Goal: Information Seeking & Learning: Understand process/instructions

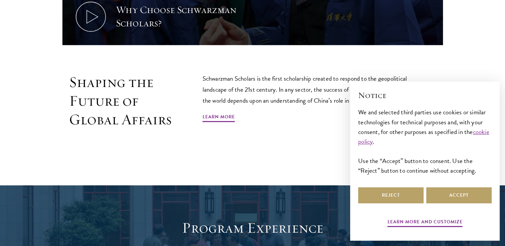
scroll to position [380, 0]
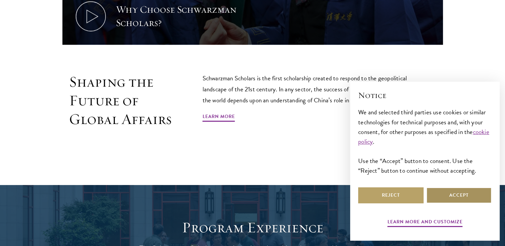
click at [443, 192] on button "Accept" at bounding box center [458, 196] width 65 height 16
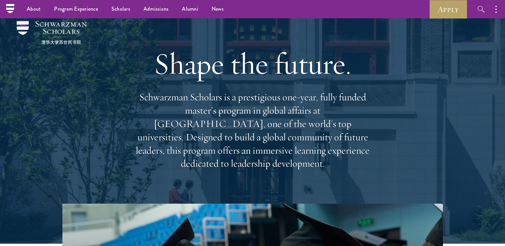
scroll to position [0, 0]
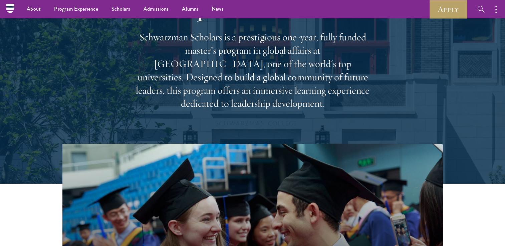
scroll to position [61, 0]
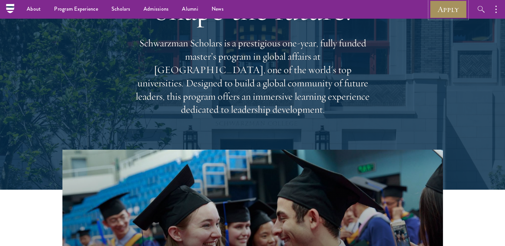
click at [439, 6] on link "Apply" at bounding box center [448, 9] width 37 height 18
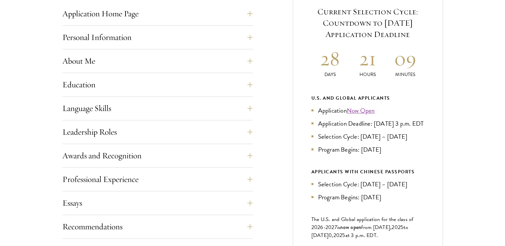
scroll to position [285, 0]
click at [253, 106] on button "Language Skills" at bounding box center [162, 108] width 190 height 16
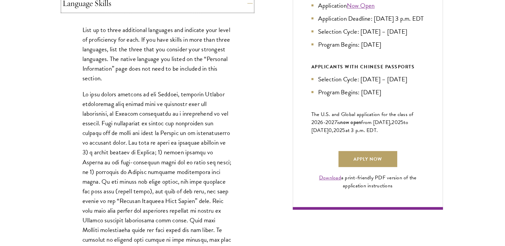
scroll to position [391, 0]
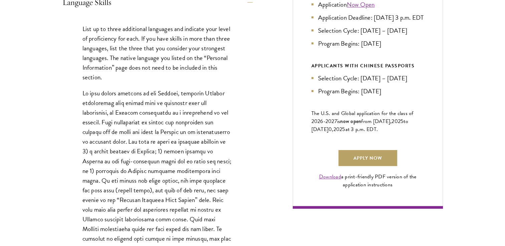
click at [210, 175] on p at bounding box center [157, 185] width 150 height 194
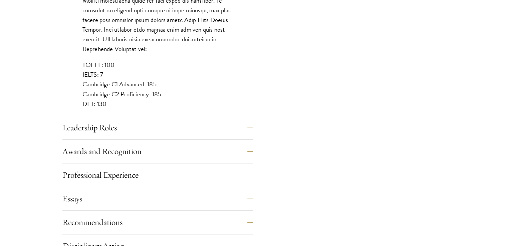
scroll to position [635, 0]
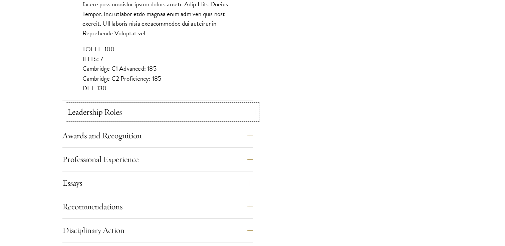
click at [252, 108] on button "Leadership Roles" at bounding box center [162, 112] width 190 height 16
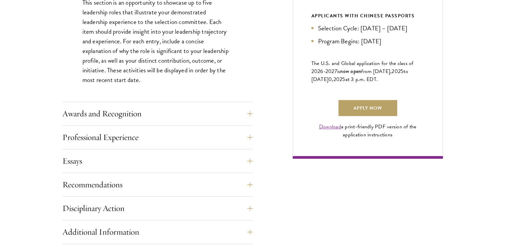
scroll to position [441, 0]
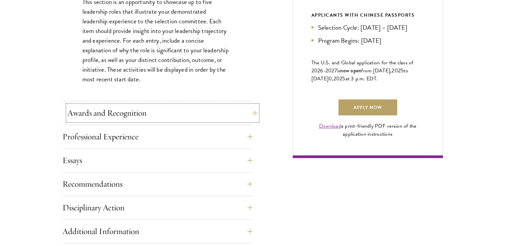
click at [253, 111] on button "Awards and Recognition" at bounding box center [162, 113] width 190 height 16
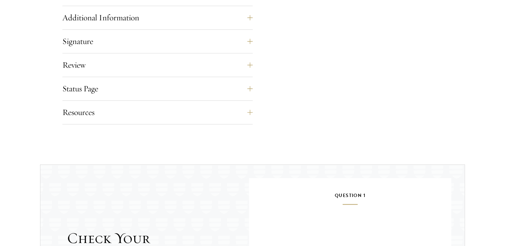
scroll to position [646, 0]
click at [250, 107] on button "Resources" at bounding box center [162, 112] width 190 height 16
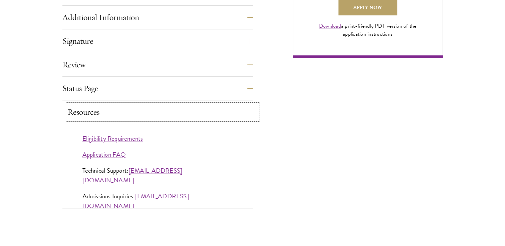
scroll to position [543, 0]
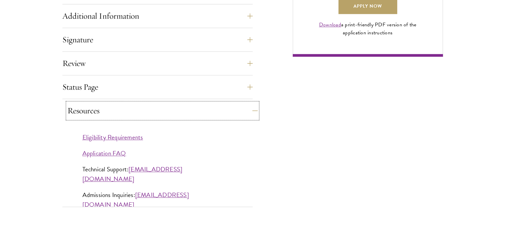
click at [254, 109] on button "Resources" at bounding box center [162, 111] width 190 height 16
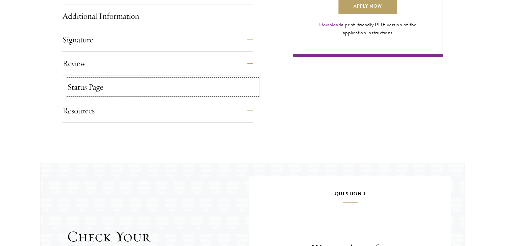
click at [251, 85] on button "Status Page" at bounding box center [162, 87] width 190 height 16
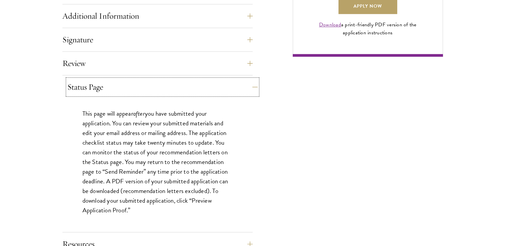
scroll to position [551, 0]
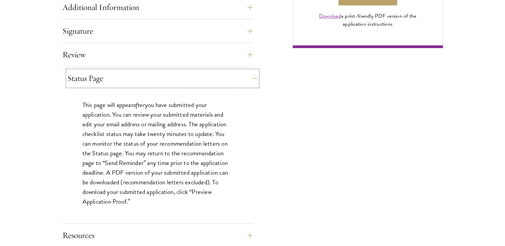
click at [251, 85] on button "Status Page" at bounding box center [162, 78] width 190 height 16
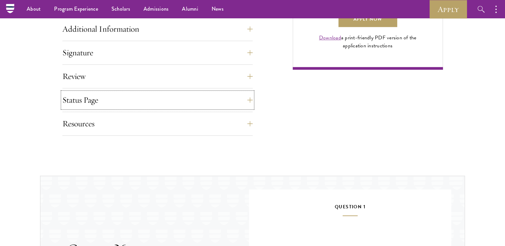
scroll to position [529, 0]
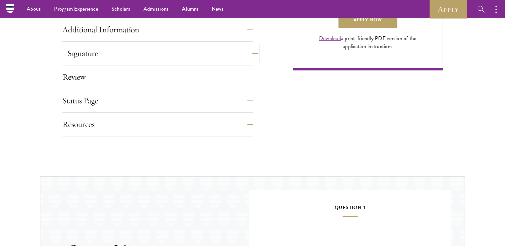
click at [249, 54] on button "Signature" at bounding box center [162, 53] width 190 height 16
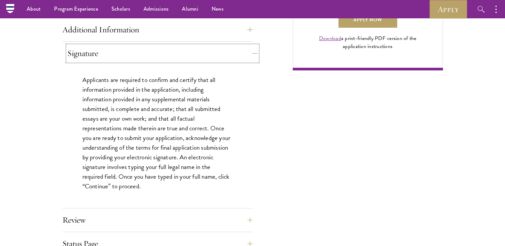
click at [249, 54] on button "Signature" at bounding box center [162, 53] width 190 height 16
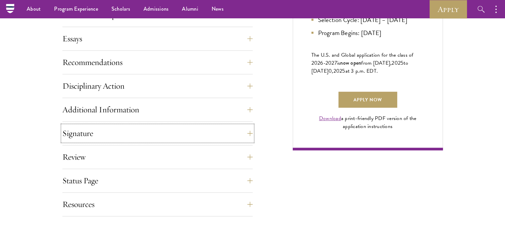
scroll to position [447, 0]
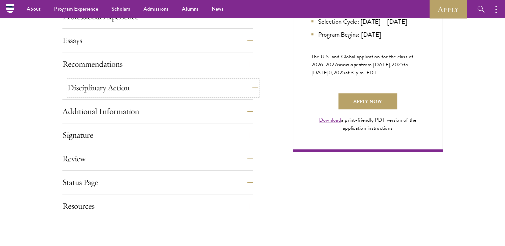
click at [251, 86] on button "Disciplinary Action" at bounding box center [162, 88] width 190 height 16
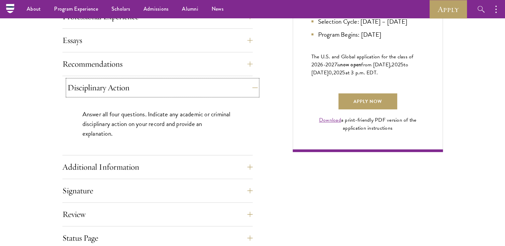
click at [251, 86] on button "Disciplinary Action" at bounding box center [162, 88] width 190 height 16
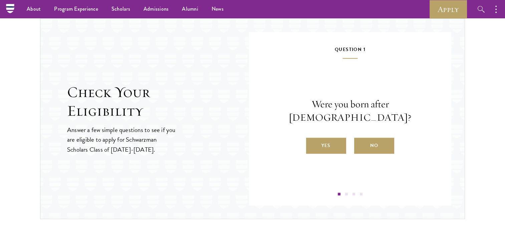
scroll to position [686, 0]
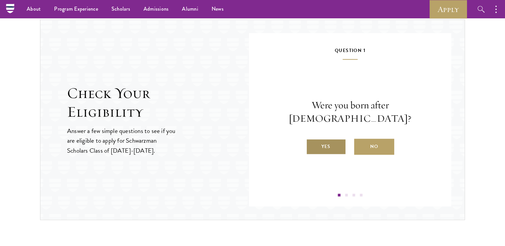
click at [318, 139] on label "Yes" at bounding box center [326, 147] width 40 height 16
click at [312, 140] on input "Yes" at bounding box center [309, 143] width 6 height 6
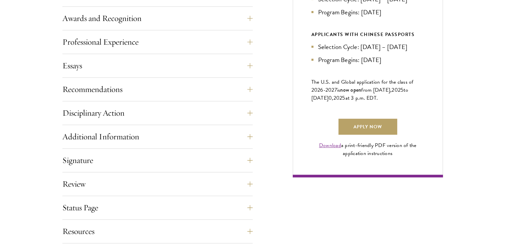
scroll to position [423, 0]
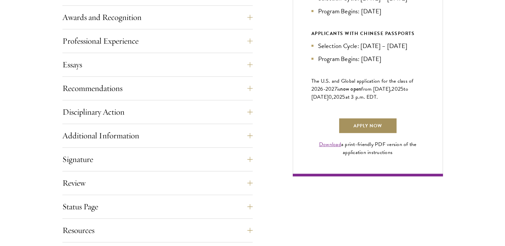
click at [364, 134] on link "Apply Now" at bounding box center [367, 126] width 59 height 16
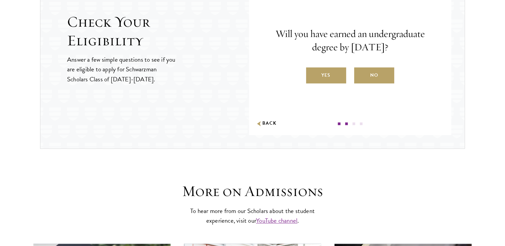
scroll to position [758, 0]
click at [320, 77] on label "Yes" at bounding box center [326, 75] width 40 height 16
click at [312, 74] on input "Yes" at bounding box center [309, 71] width 6 height 6
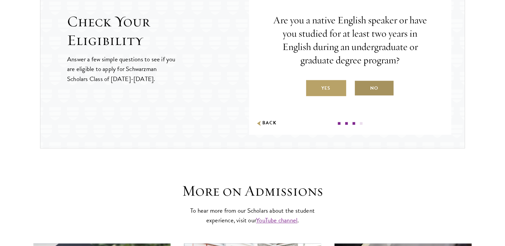
click at [366, 86] on label "No" at bounding box center [374, 88] width 40 height 16
click at [360, 86] on input "No" at bounding box center [357, 84] width 6 height 6
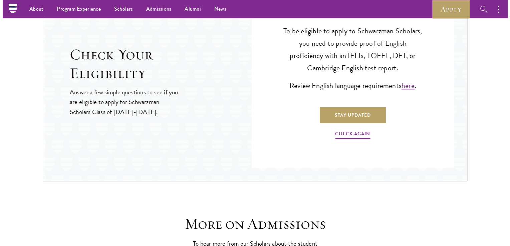
scroll to position [722, 0]
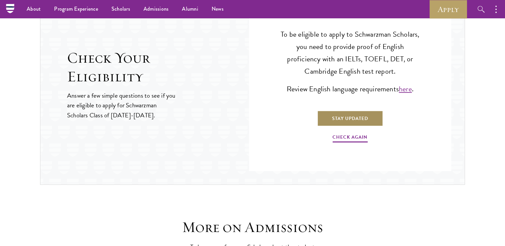
click at [353, 120] on link "Stay Updated" at bounding box center [350, 118] width 66 height 16
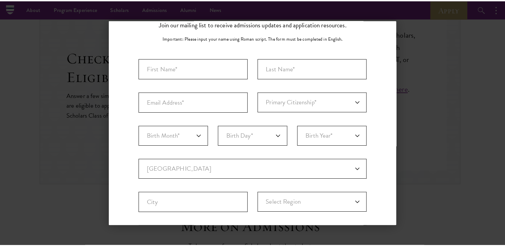
scroll to position [0, 0]
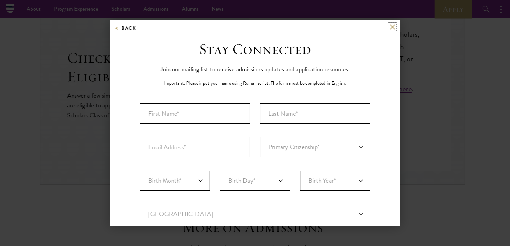
click at [390, 25] on button at bounding box center [393, 27] width 6 height 6
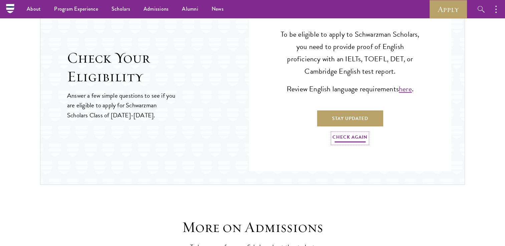
click at [355, 138] on link "Check Again" at bounding box center [349, 138] width 35 height 10
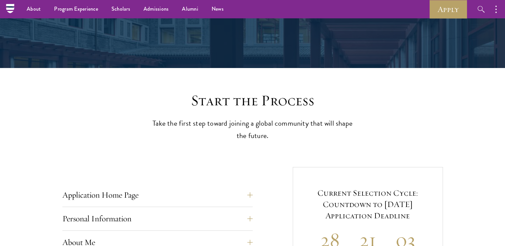
scroll to position [65, 0]
